Goal: Find specific page/section: Find specific page/section

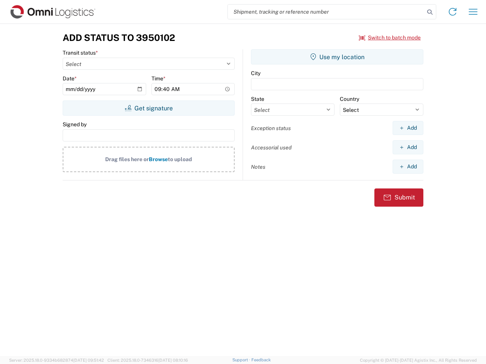
click at [326, 12] on input "search" at bounding box center [326, 12] width 197 height 14
click at [429, 12] on icon at bounding box center [429, 12] width 11 height 11
click at [452, 12] on icon at bounding box center [452, 12] width 12 height 12
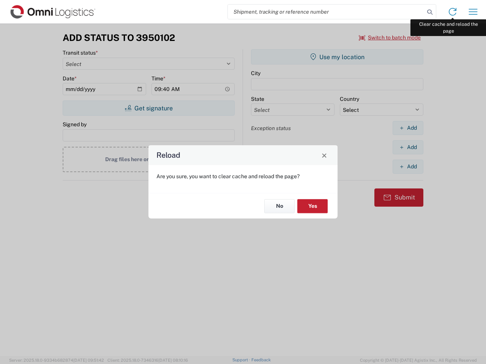
click at [473, 12] on div "Reload Are you sure, you want to clear cache and reload the page? No Yes" at bounding box center [243, 182] width 486 height 364
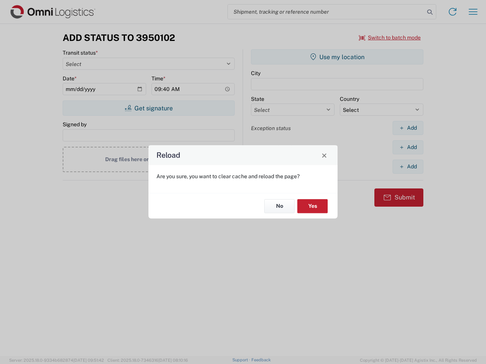
click at [390, 38] on div "Reload Are you sure, you want to clear cache and reload the page? No Yes" at bounding box center [243, 182] width 486 height 364
click at [148, 108] on div "Reload Are you sure, you want to clear cache and reload the page? No Yes" at bounding box center [243, 182] width 486 height 364
click at [337, 57] on div "Reload Are you sure, you want to clear cache and reload the page? No Yes" at bounding box center [243, 182] width 486 height 364
click at [407, 128] on div "Reload Are you sure, you want to clear cache and reload the page? No Yes" at bounding box center [243, 182] width 486 height 364
click at [407, 147] on div "Reload Are you sure, you want to clear cache and reload the page? No Yes" at bounding box center [243, 182] width 486 height 364
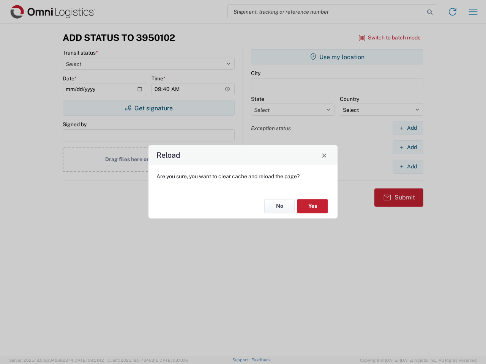
click at [407, 167] on div "Reload Are you sure, you want to clear cache and reload the page? No Yes" at bounding box center [243, 182] width 486 height 364
